Goal: Information Seeking & Learning: Learn about a topic

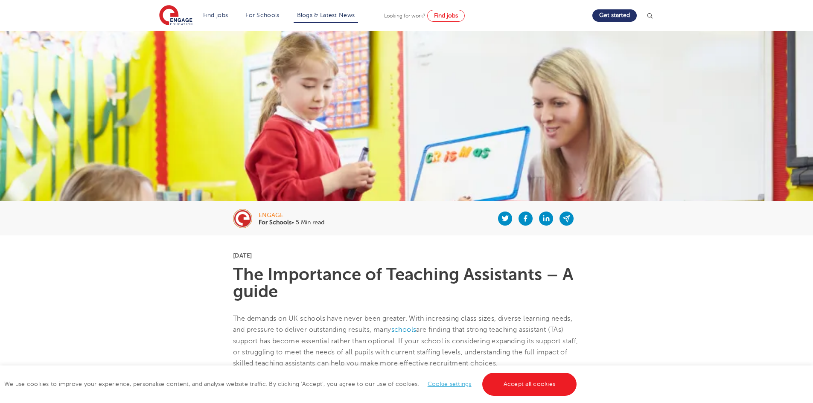
scroll to position [43, 0]
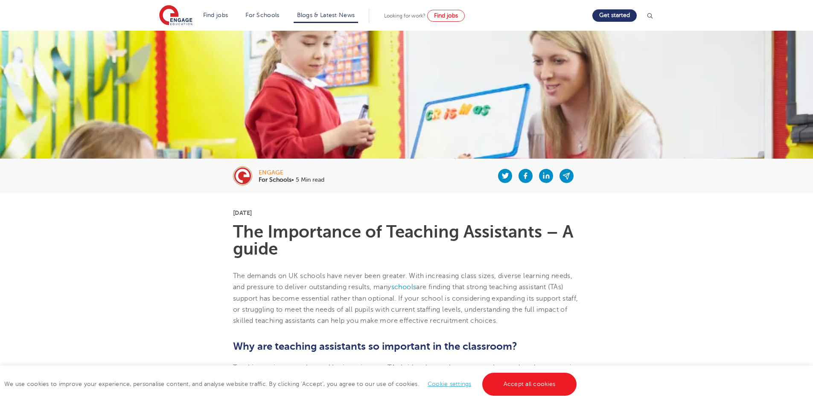
click at [454, 386] on link "Cookie settings" at bounding box center [450, 384] width 44 height 6
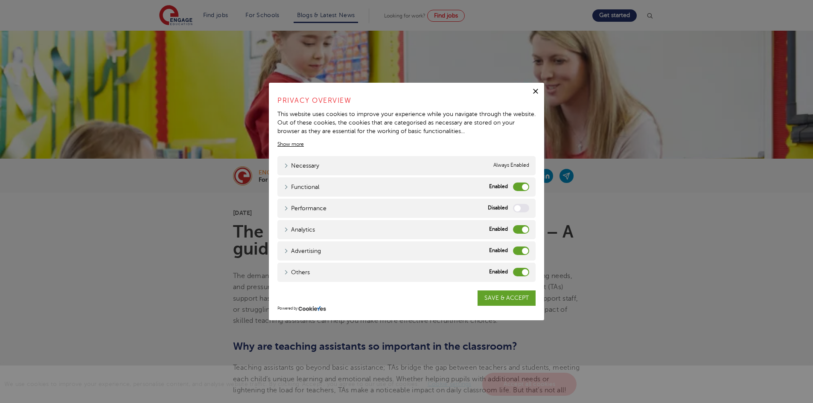
click at [523, 187] on label "Functional" at bounding box center [521, 187] width 16 height 9
click at [0, 0] on input "Functional" at bounding box center [0, 0] width 0 height 0
click at [522, 231] on label "Analytics" at bounding box center [521, 229] width 16 height 9
click at [0, 0] on input "Analytics" at bounding box center [0, 0] width 0 height 0
click at [519, 244] on div "Advertising Advertising" at bounding box center [407, 251] width 258 height 19
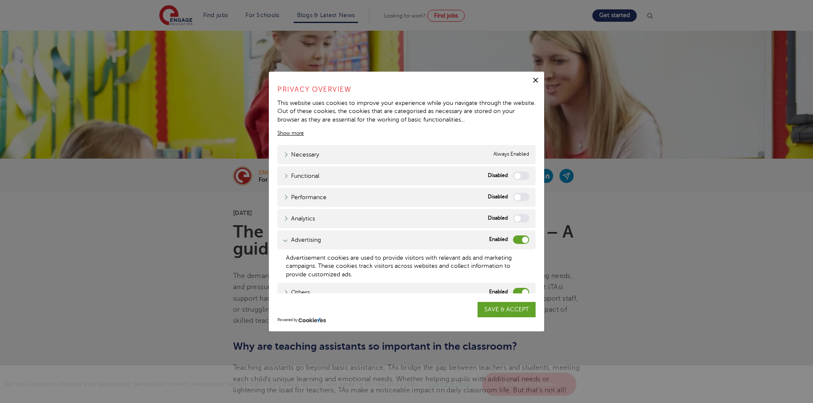
click at [520, 246] on div "Advertising Advertising" at bounding box center [407, 240] width 258 height 19
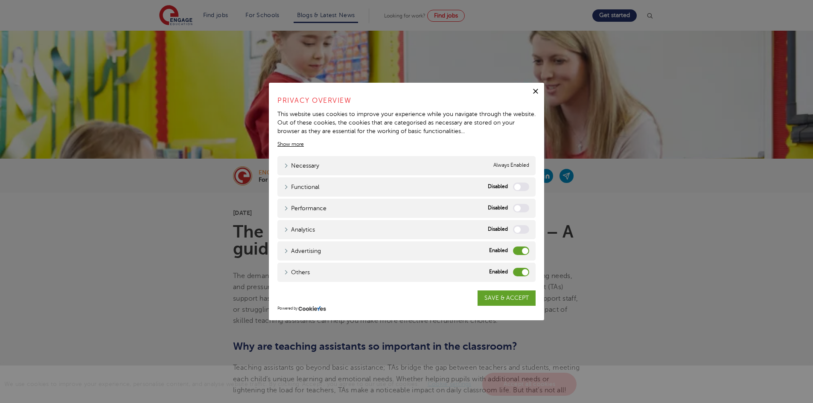
scroll to position [85, 0]
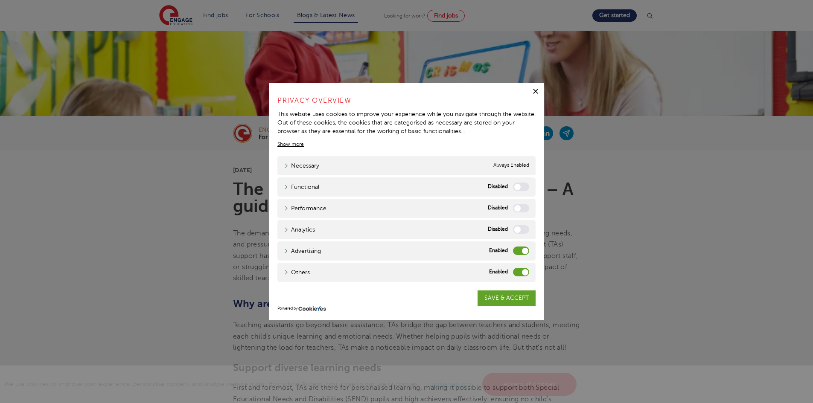
click at [518, 272] on label "Others" at bounding box center [521, 272] width 16 height 9
click at [0, 0] on input "Others" at bounding box center [0, 0] width 0 height 0
click at [522, 253] on label "Advertising" at bounding box center [521, 251] width 16 height 9
click at [0, 0] on input "Advertising" at bounding box center [0, 0] width 0 height 0
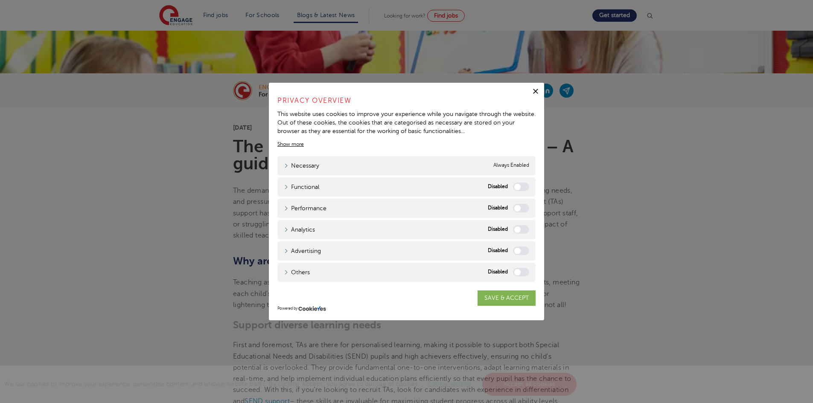
click at [514, 296] on link "SAVE & ACCEPT" at bounding box center [507, 298] width 58 height 15
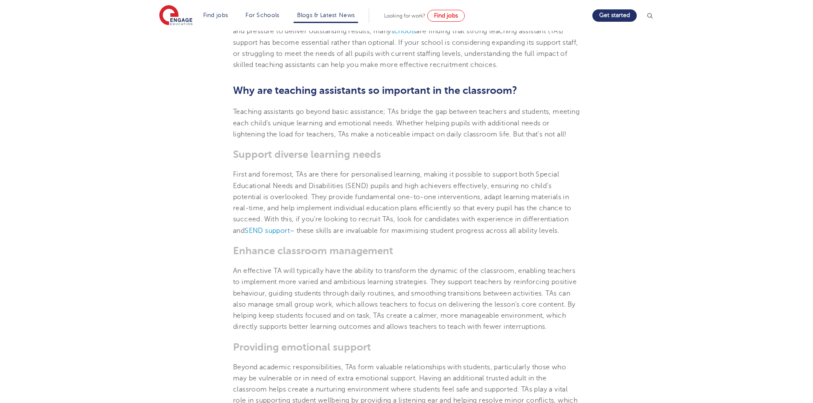
scroll to position [342, 0]
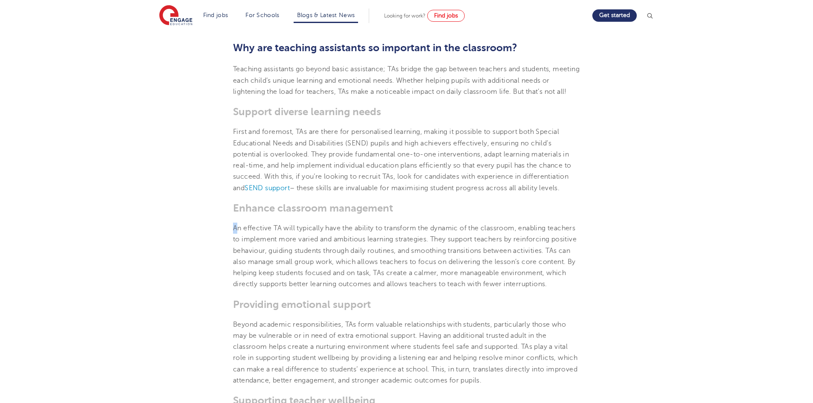
drag, startPoint x: 233, startPoint y: 233, endPoint x: 238, endPoint y: 232, distance: 5.2
click at [238, 232] on section "[DATE] The Importance of Teaching Assistants – A guide The demands on UK school…" at bounding box center [407, 399] width 518 height 1010
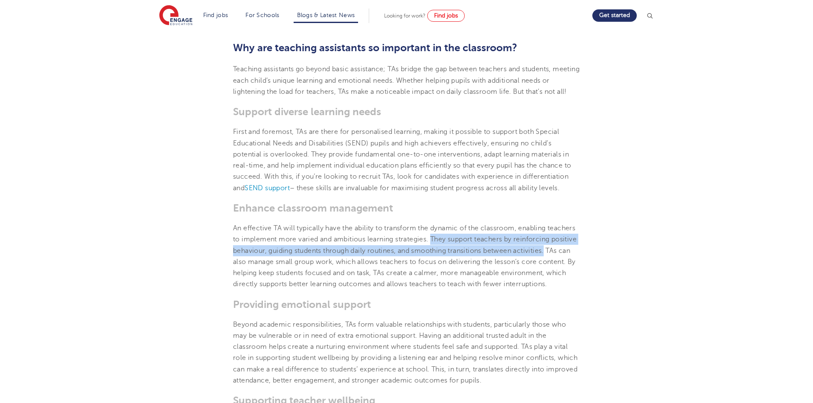
drag, startPoint x: 434, startPoint y: 251, endPoint x: 581, endPoint y: 264, distance: 147.0
click at [581, 264] on section "[DATE] The Importance of Teaching Assistants – A guide The demands on UK school…" at bounding box center [407, 399] width 518 height 1010
copy span "They support teachers by reinforcing positive behaviour, guiding students throu…"
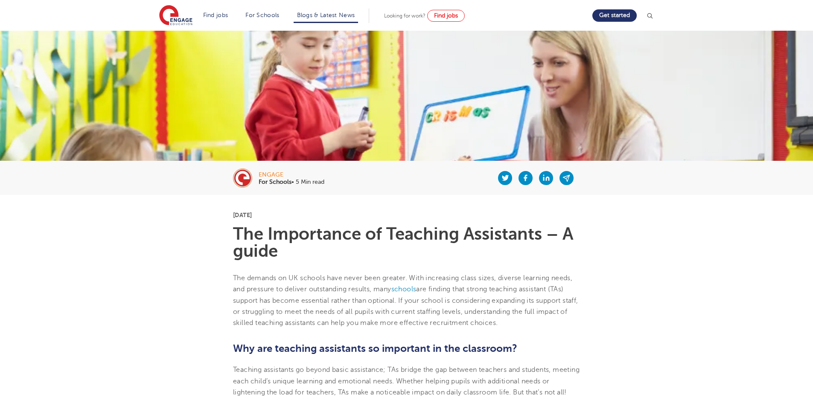
scroll to position [33, 0]
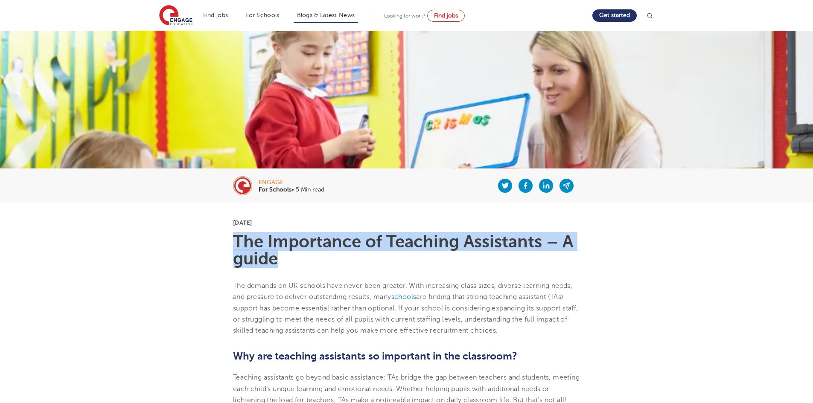
drag, startPoint x: 235, startPoint y: 234, endPoint x: 300, endPoint y: 261, distance: 70.6
click at [300, 261] on h1 "The Importance of Teaching Assistants – A guide" at bounding box center [406, 251] width 347 height 34
copy h1 "The Importance of Teaching Assistants – A guide"
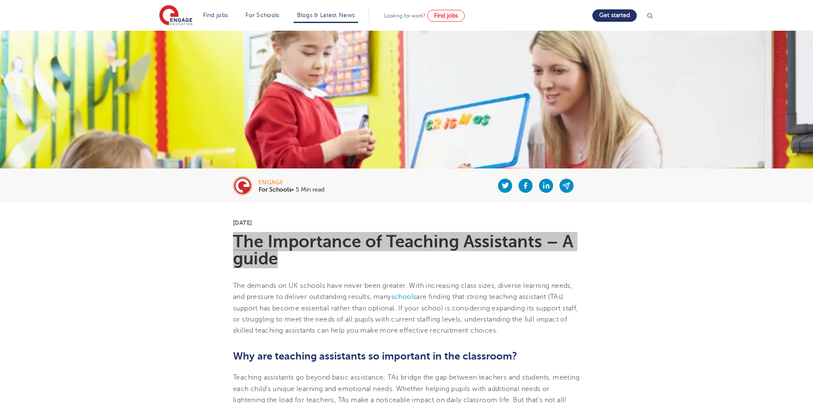
scroll to position [76, 0]
